Goal: Task Accomplishment & Management: Manage account settings

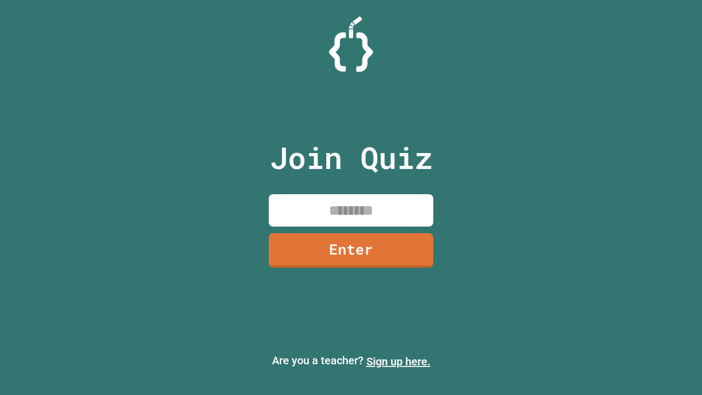
click at [398, 361] on link "Sign up here." at bounding box center [398, 361] width 64 height 13
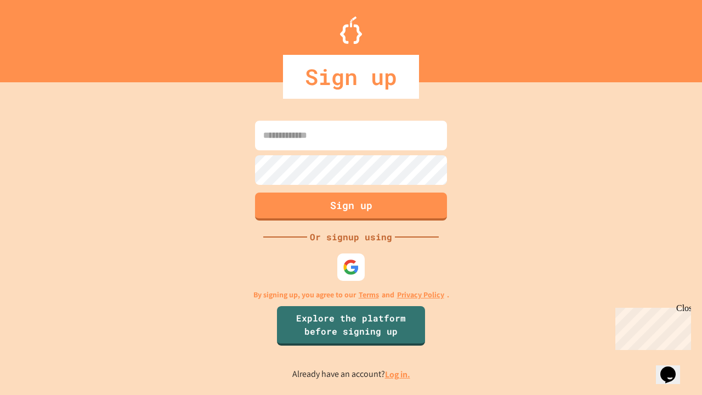
click at [398, 374] on link "Log in." at bounding box center [397, 374] width 25 height 12
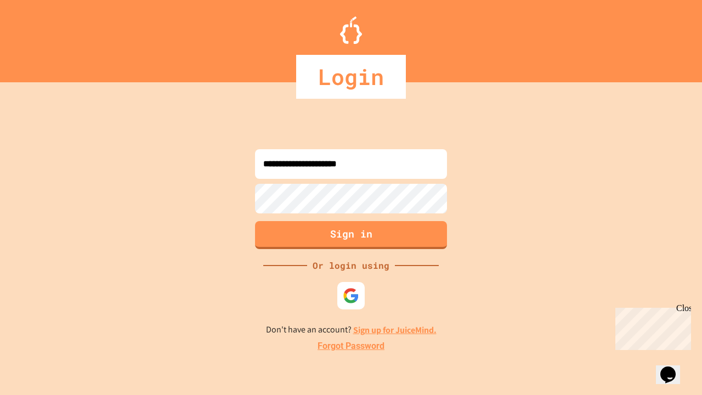
type input "**********"
